Goal: Share content: Share content

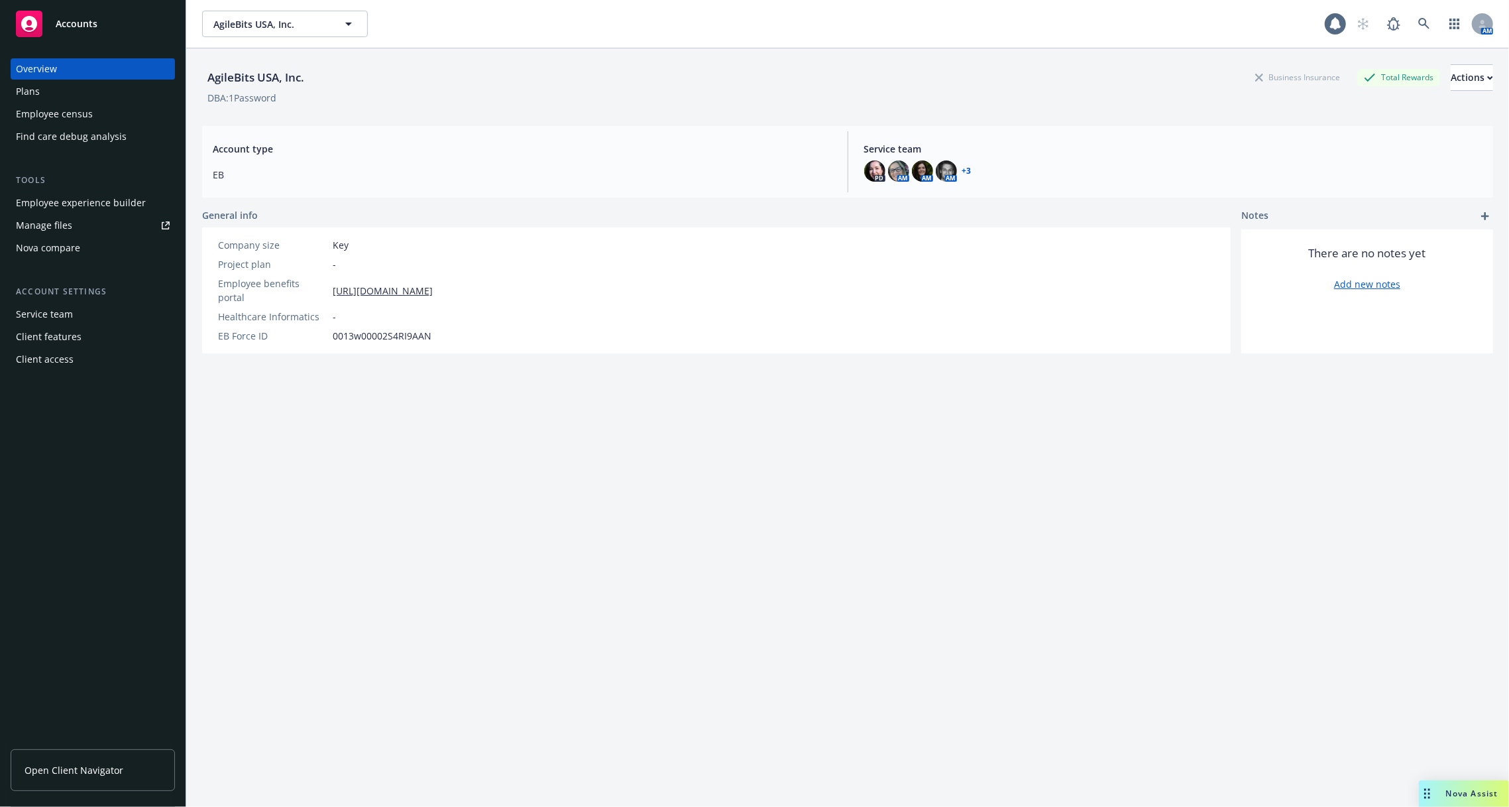
click at [97, 201] on div "Employee experience builder" at bounding box center [81, 202] width 130 height 21
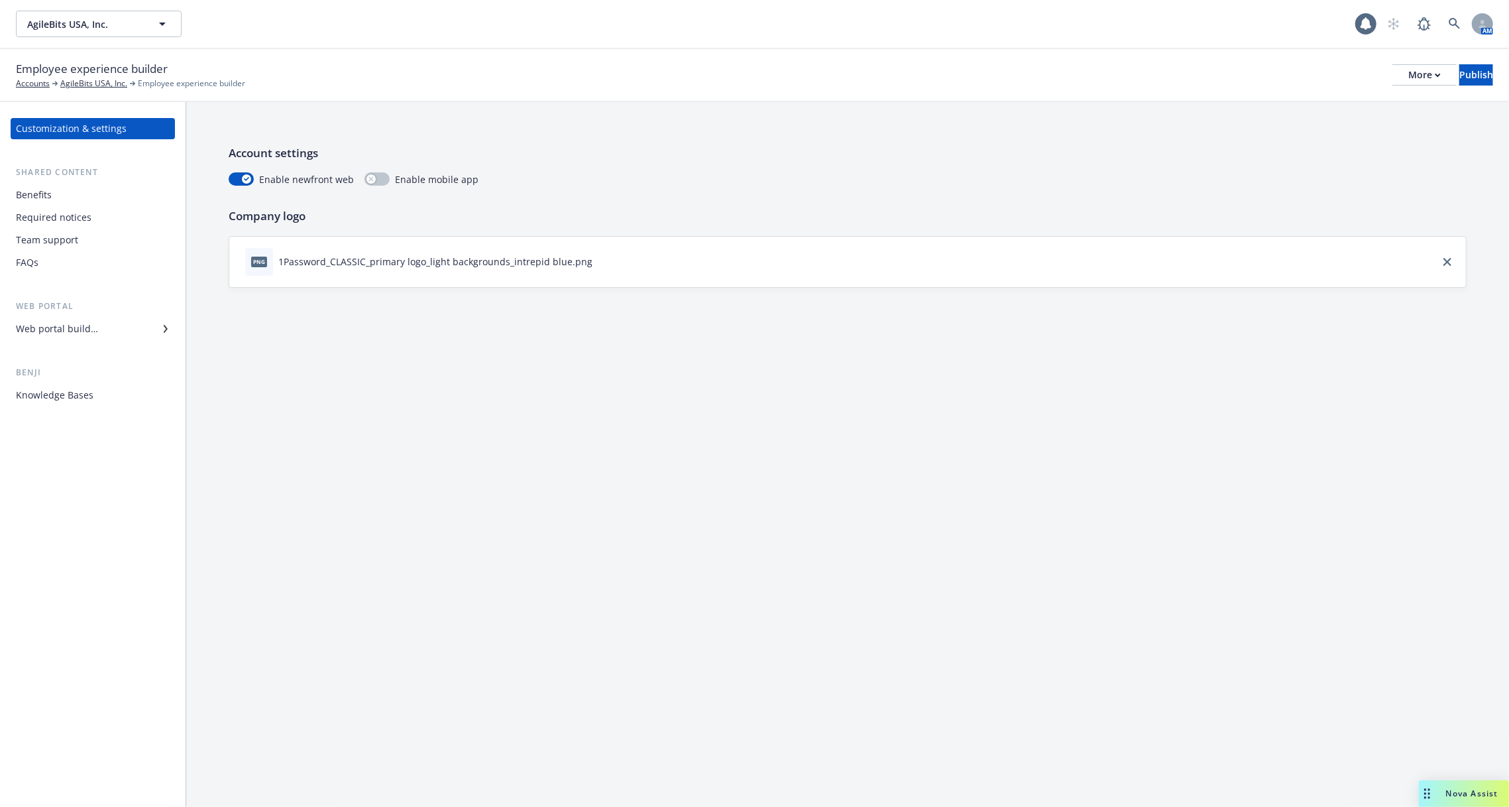
click at [76, 193] on div "Benefits" at bounding box center [93, 194] width 154 height 21
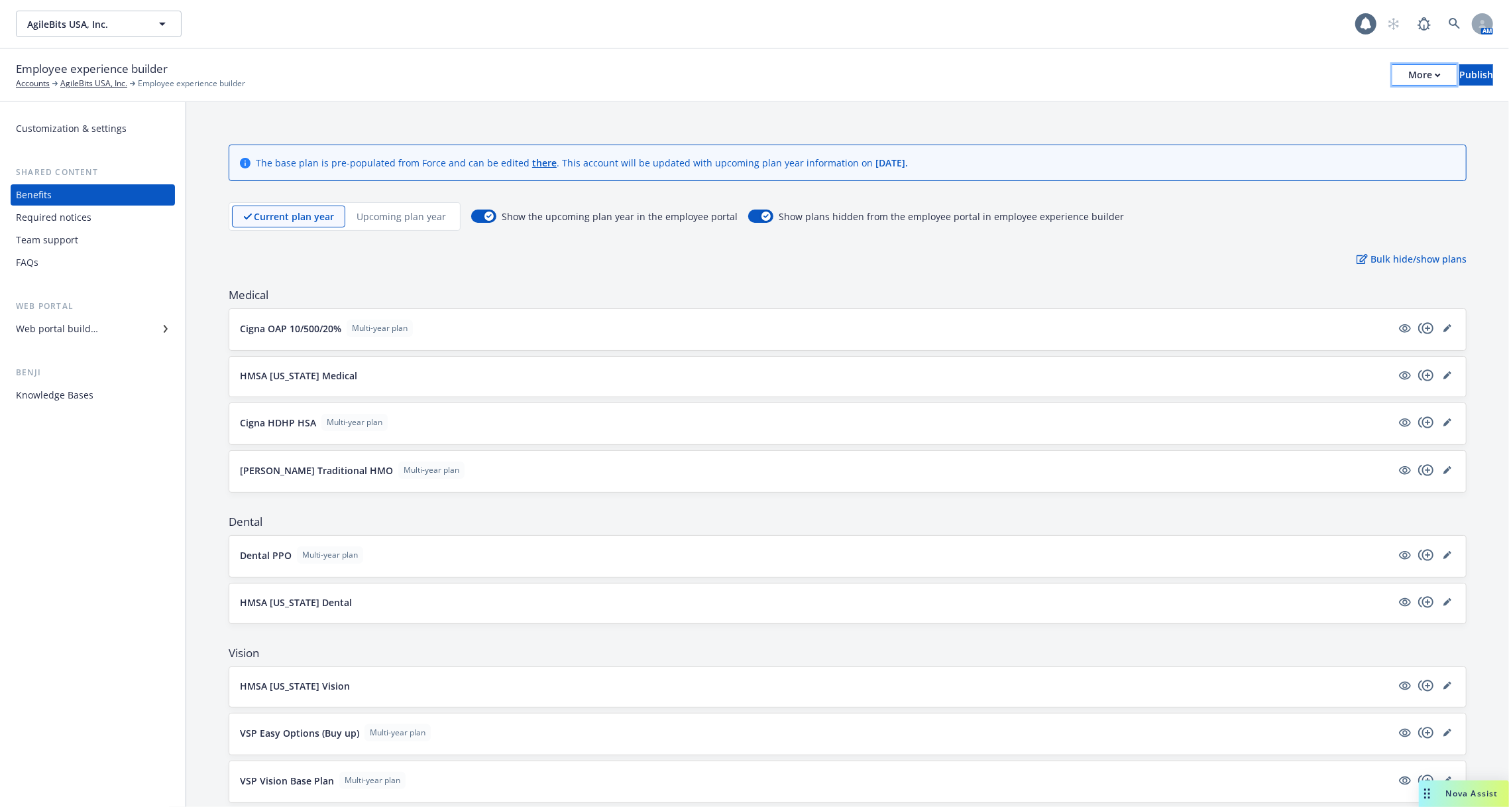
click at [1408, 82] on div "More" at bounding box center [1424, 75] width 32 height 20
click at [1359, 122] on link "Copy portal link" at bounding box center [1315, 131] width 196 height 27
